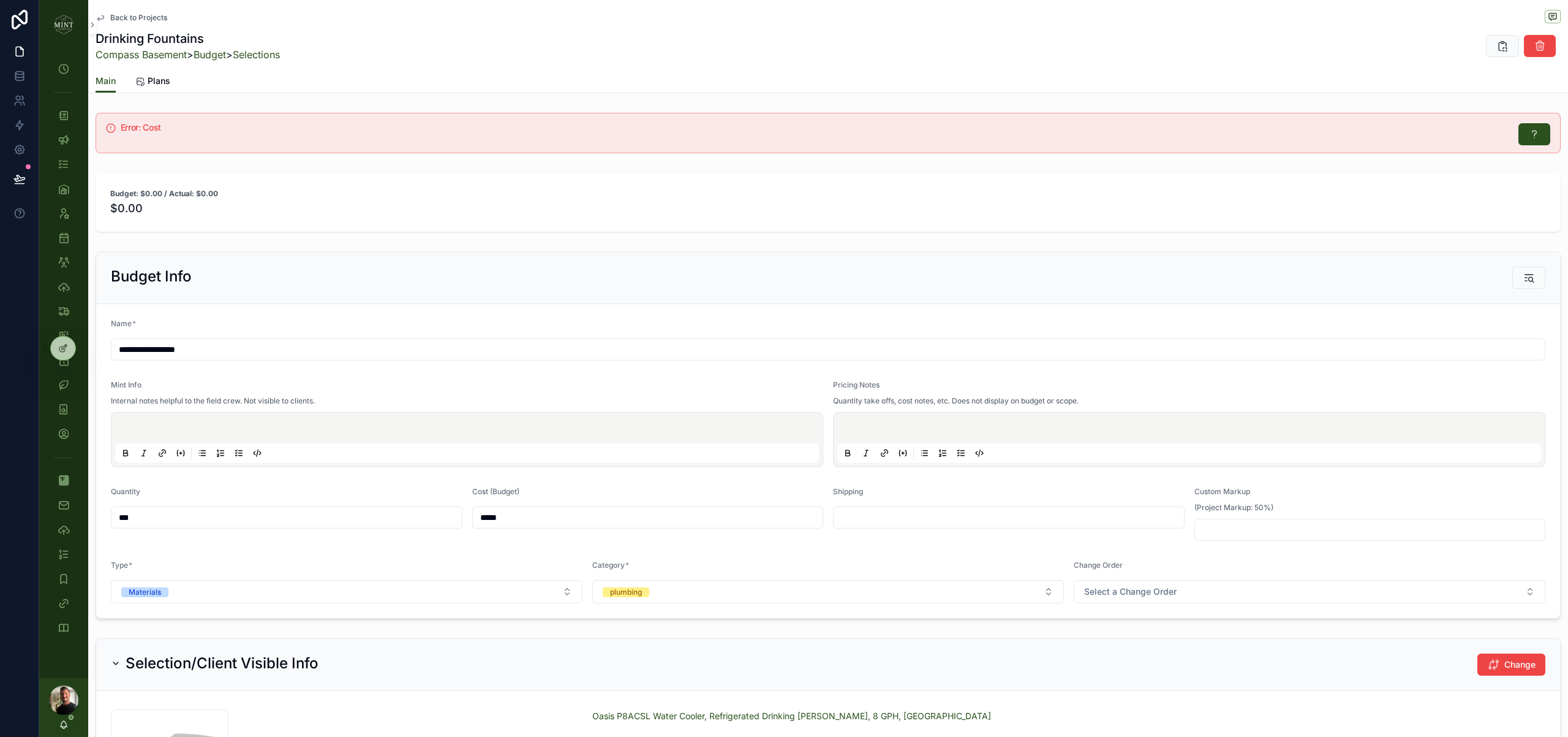
scroll to position [857, 0]
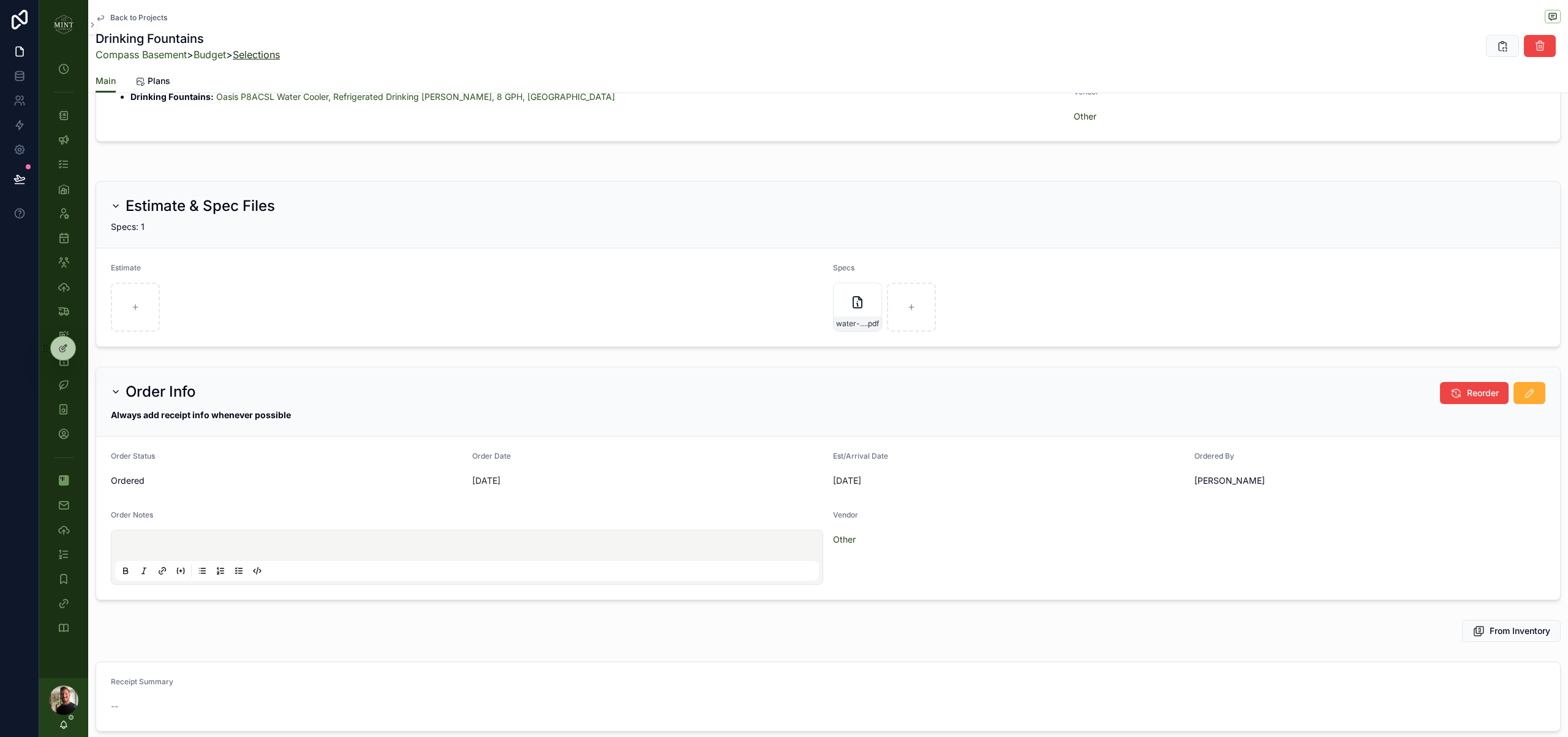
click at [266, 56] on link "Selections" at bounding box center [256, 55] width 47 height 12
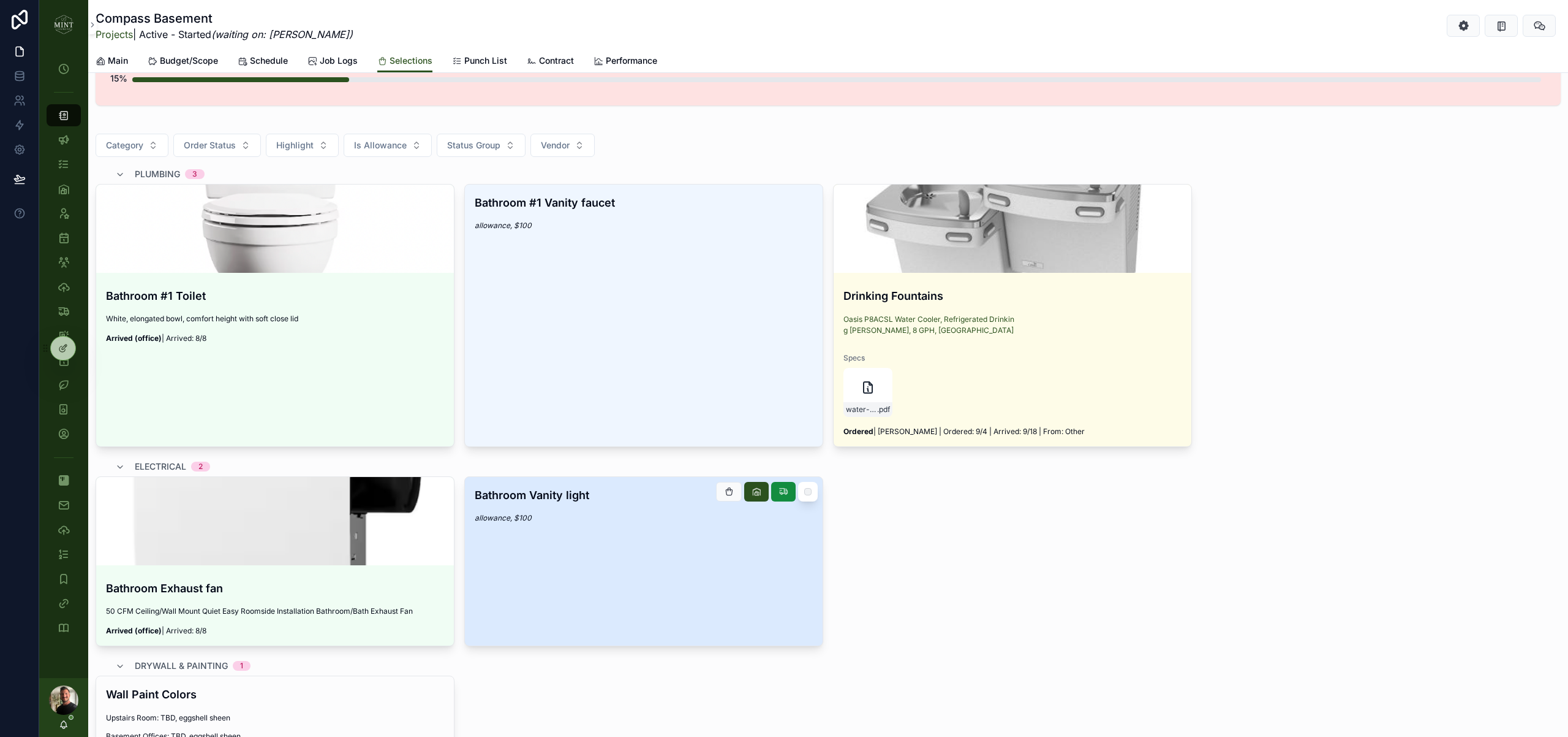
scroll to position [288, 0]
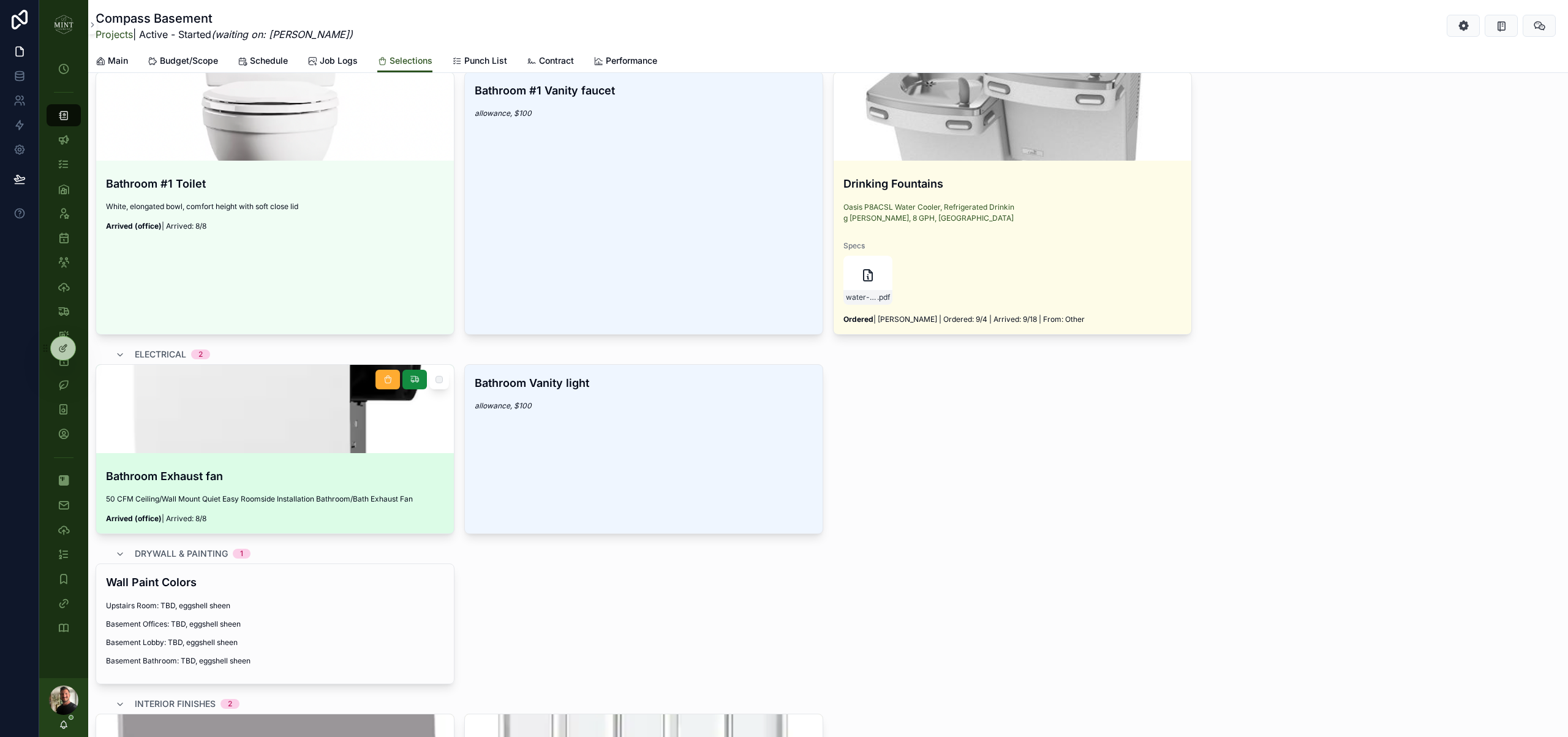
click at [335, 469] on h4 "Bathroom Exhaust fan" at bounding box center [275, 475] width 338 height 16
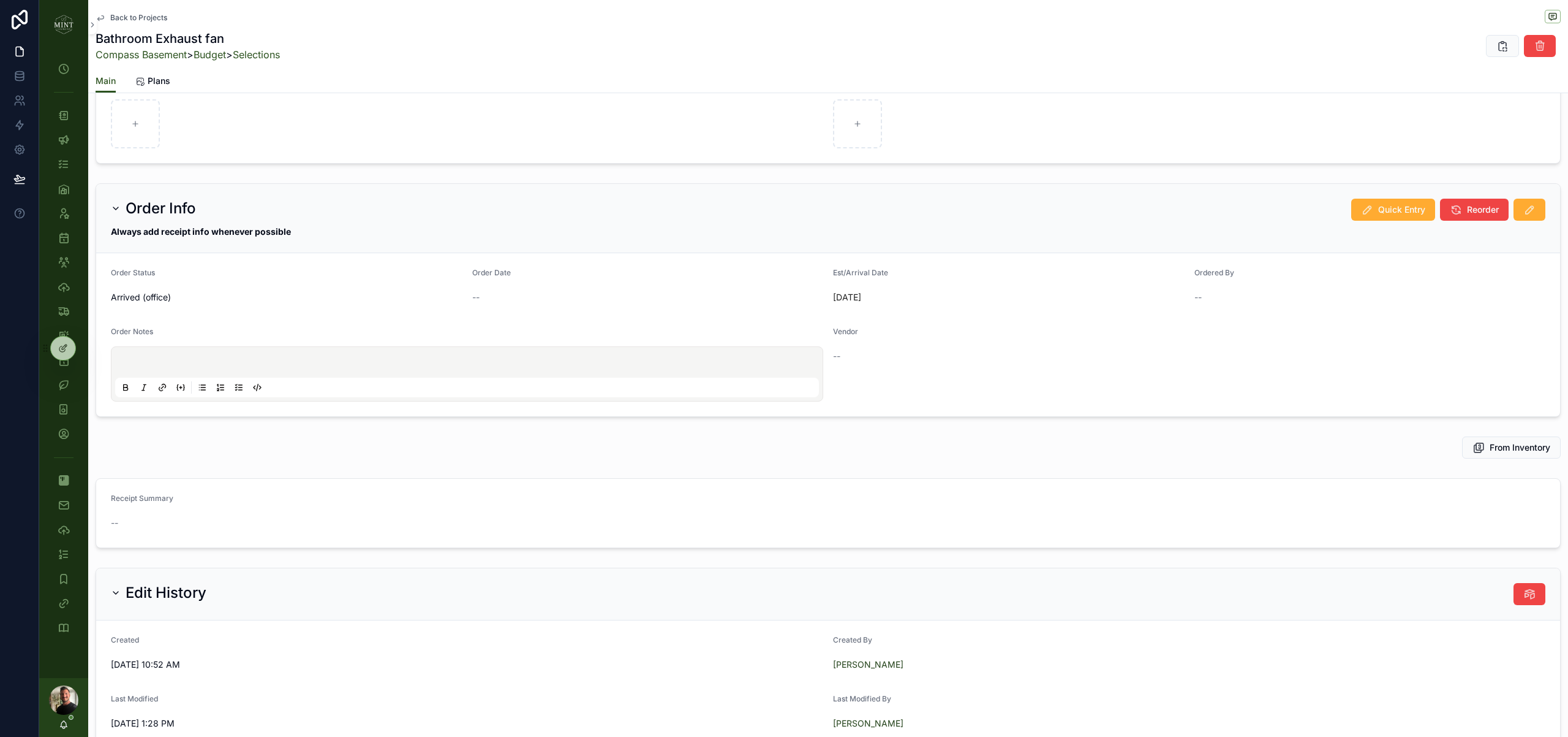
scroll to position [1300, 0]
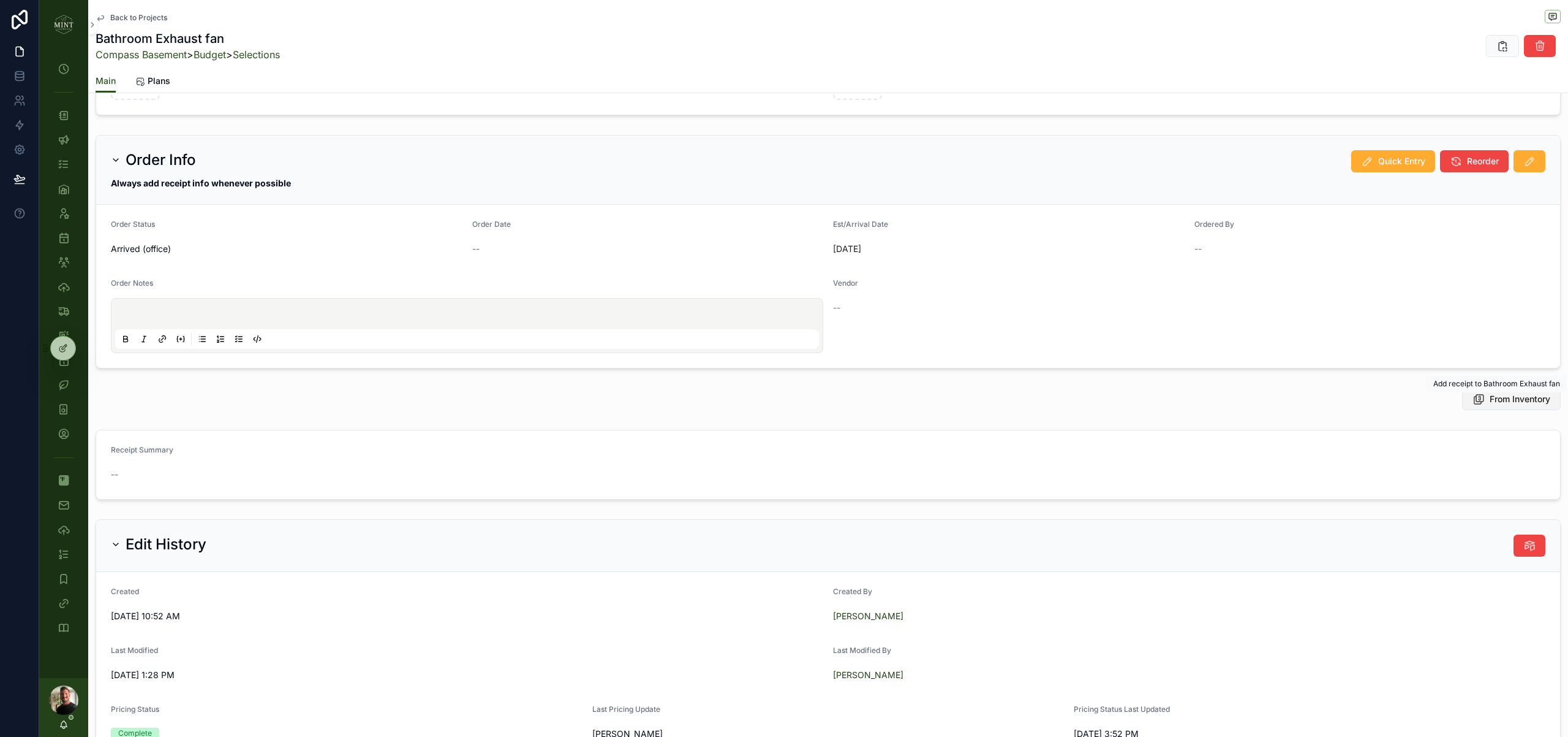
click at [1485, 401] on button "From Inventory" at bounding box center [1512, 399] width 99 height 22
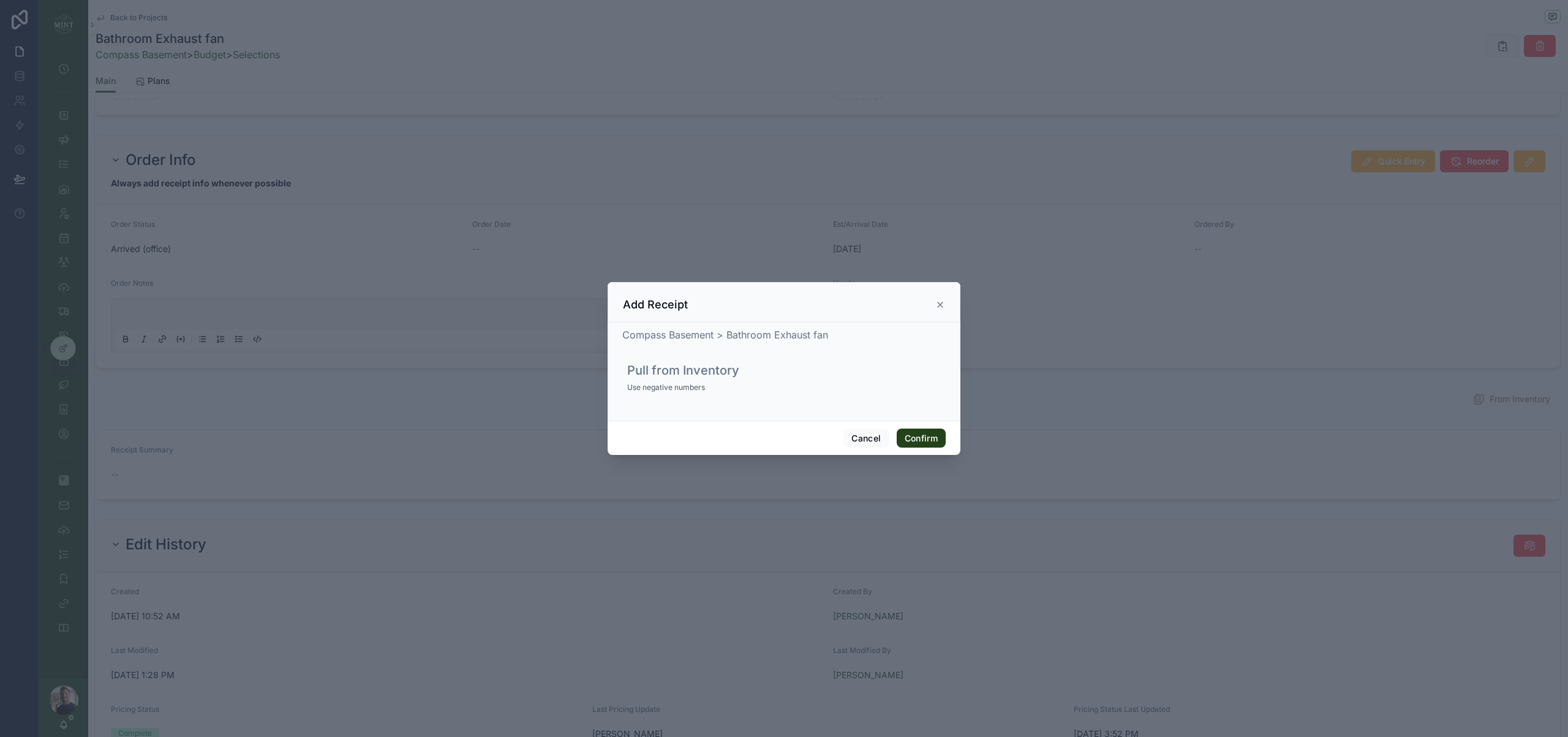
click at [929, 441] on button "Confirm" at bounding box center [922, 438] width 49 height 19
